Goal: Task Accomplishment & Management: Manage account settings

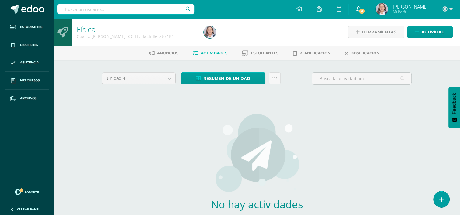
click at [355, 12] on link "6" at bounding box center [357, 9] width 19 height 18
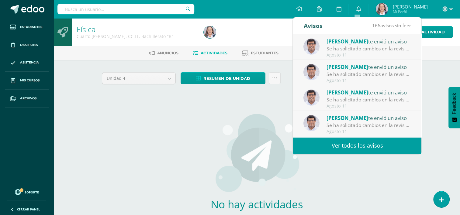
click at [121, 162] on div "Unidad 4 Unidad 1 Unidad 2 Unidad 3 Unidad 4 Resumen de unidad Descargar como H…" at bounding box center [256, 160] width 315 height 177
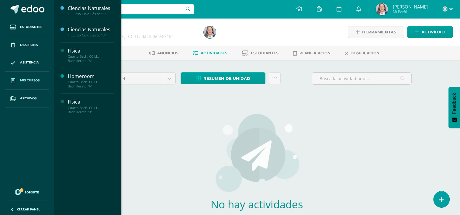
click at [28, 75] on link "Mis cursos" at bounding box center [27, 81] width 44 height 18
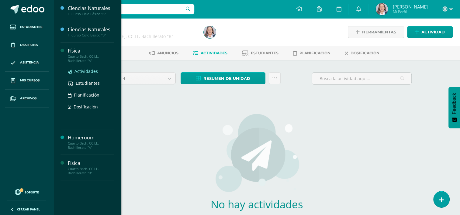
click at [77, 73] on span "Actividades" at bounding box center [85, 71] width 23 height 6
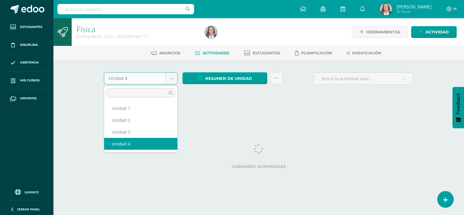
click at [171, 78] on body "Estudiantes Disciplina Asistencia Mis cursos Archivos Soporte Ayuda Reportar un…" at bounding box center [232, 56] width 464 height 113
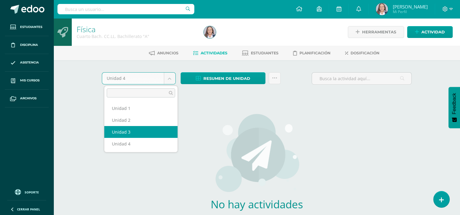
select select "Unidad 3"
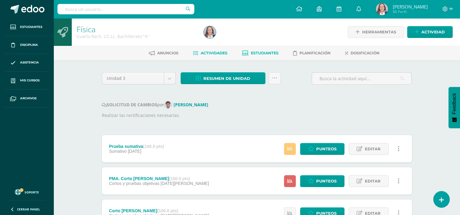
click at [256, 51] on span "Estudiantes" at bounding box center [265, 53] width 28 height 5
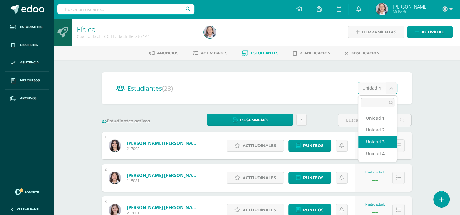
select select "/dashboard/teacher/section/5131/students/?unit=228868"
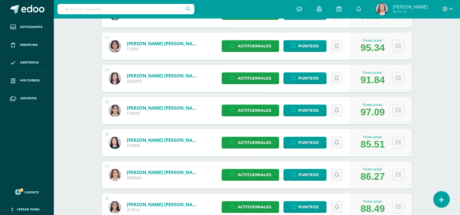
scroll to position [547, 0]
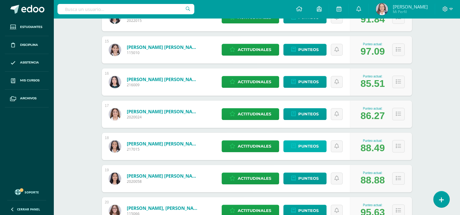
click at [309, 146] on span "Punteos" at bounding box center [308, 146] width 20 height 11
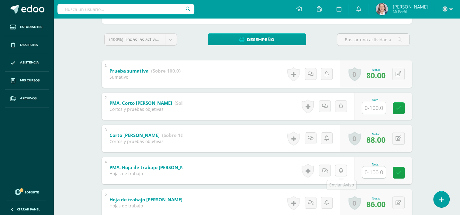
scroll to position [122, 0]
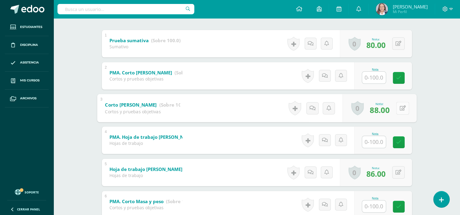
click at [397, 109] on button at bounding box center [402, 108] width 13 height 13
type input "95"
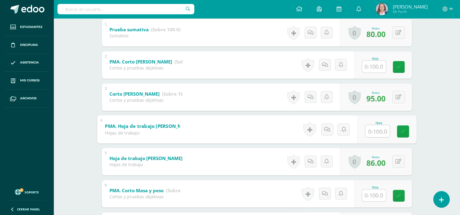
scroll to position [182, 0]
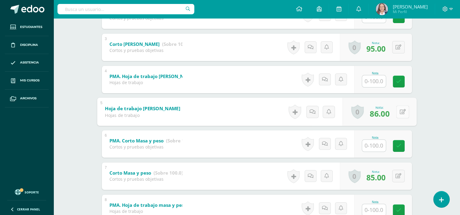
click at [396, 109] on button at bounding box center [402, 111] width 13 height 13
type input "90"
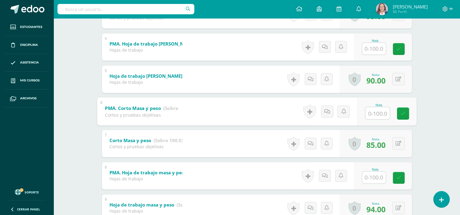
scroll to position [243, 0]
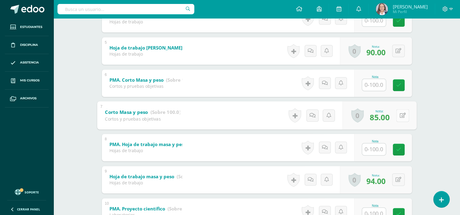
click at [400, 115] on icon at bounding box center [402, 115] width 6 height 5
type input "91"
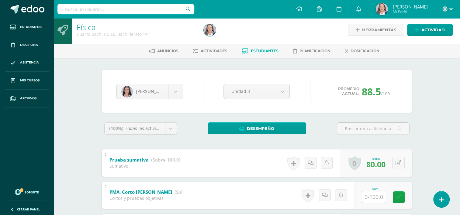
scroll to position [0, 0]
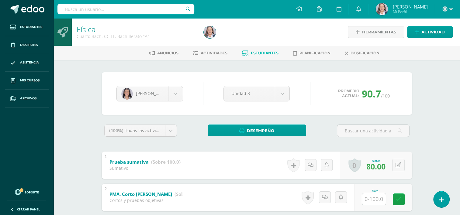
click at [258, 50] on link "Estudiantes" at bounding box center [260, 53] width 36 height 10
